Goal: Task Accomplishment & Management: Manage account settings

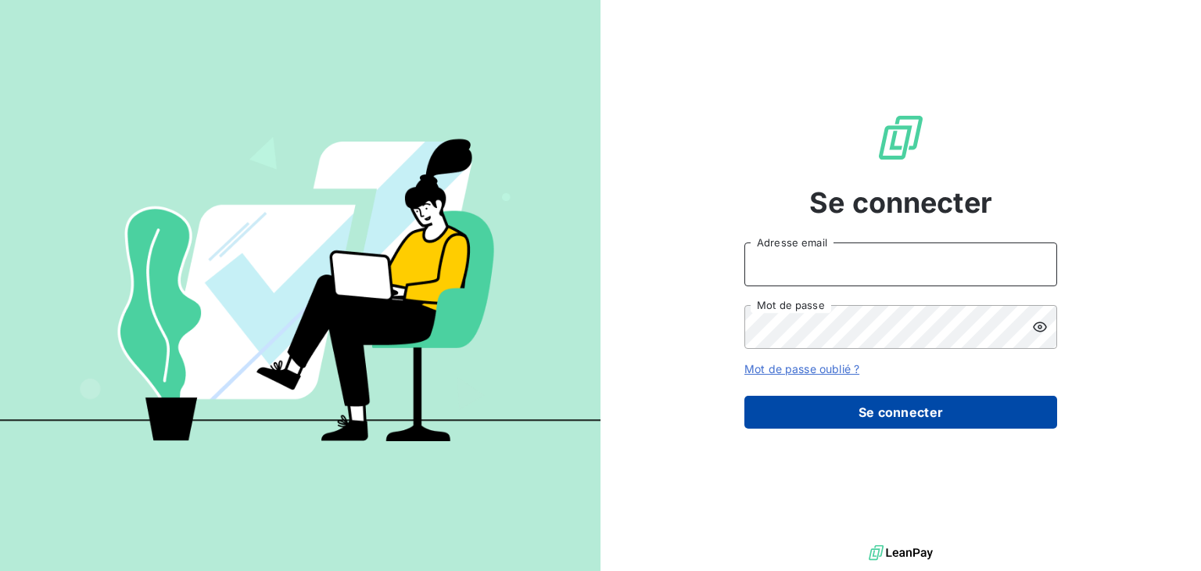
type input "anett.nordpicardie.ap@anett.fr"
click at [966, 410] on button "Se connecter" at bounding box center [900, 412] width 313 height 33
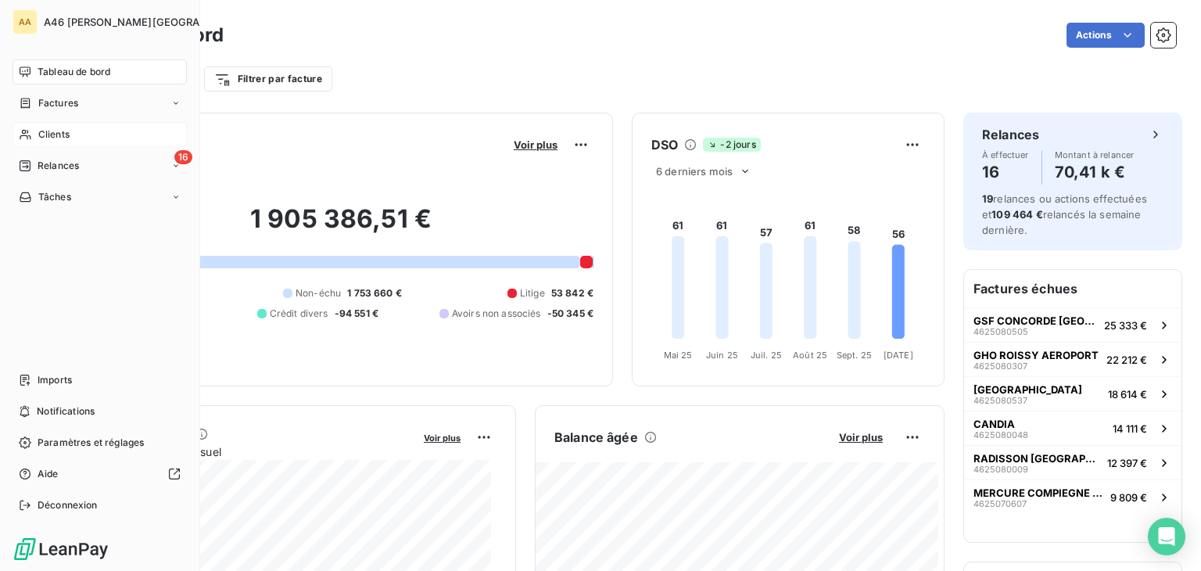
click at [53, 135] on span "Clients" at bounding box center [53, 134] width 31 height 14
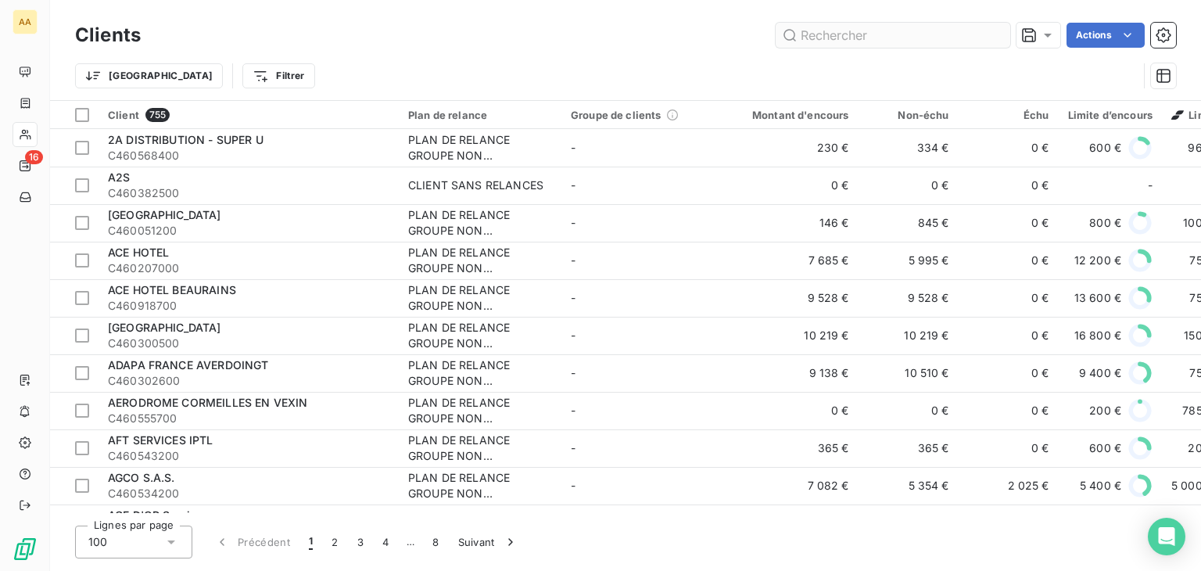
click at [834, 30] on input "text" at bounding box center [893, 35] width 235 height 25
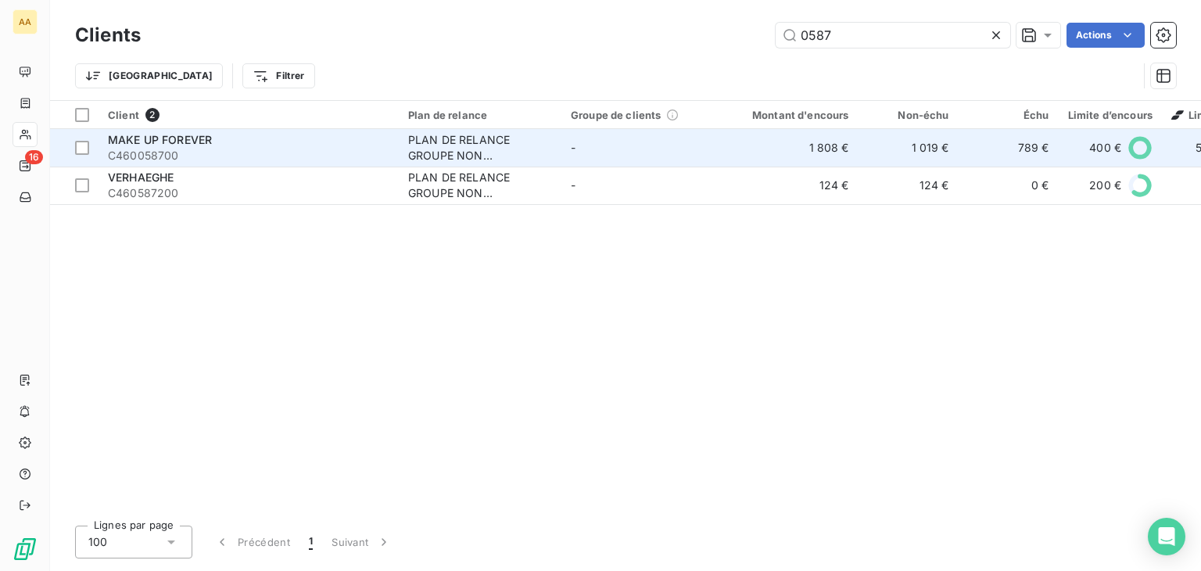
type input "0587"
click at [267, 155] on span "C460058700" at bounding box center [249, 156] width 282 height 16
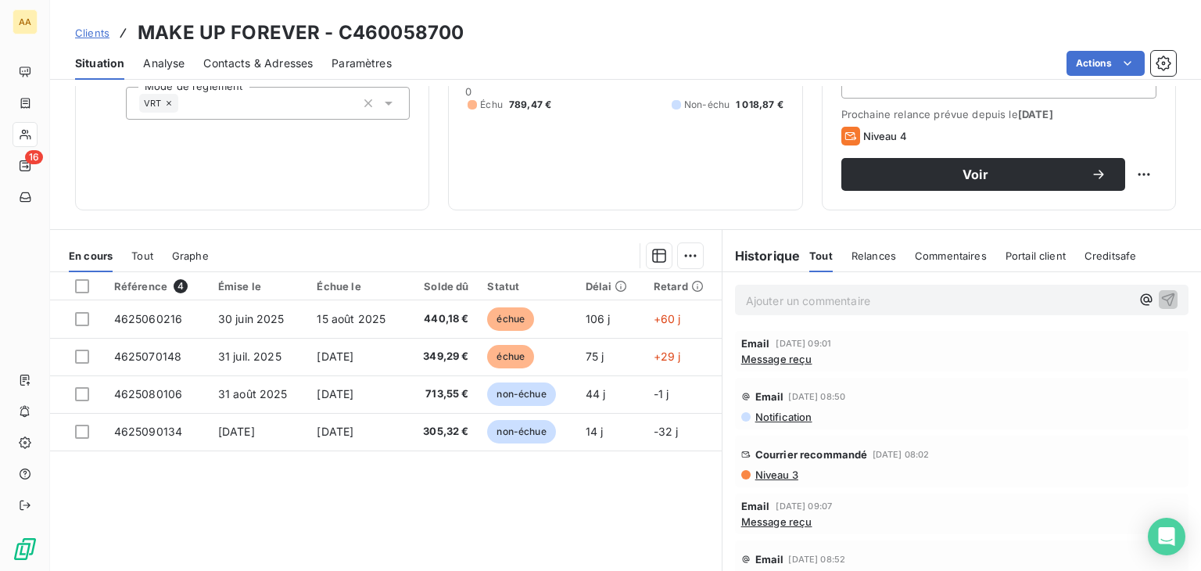
scroll to position [235, 0]
